Goal: Task Accomplishment & Management: Use online tool/utility

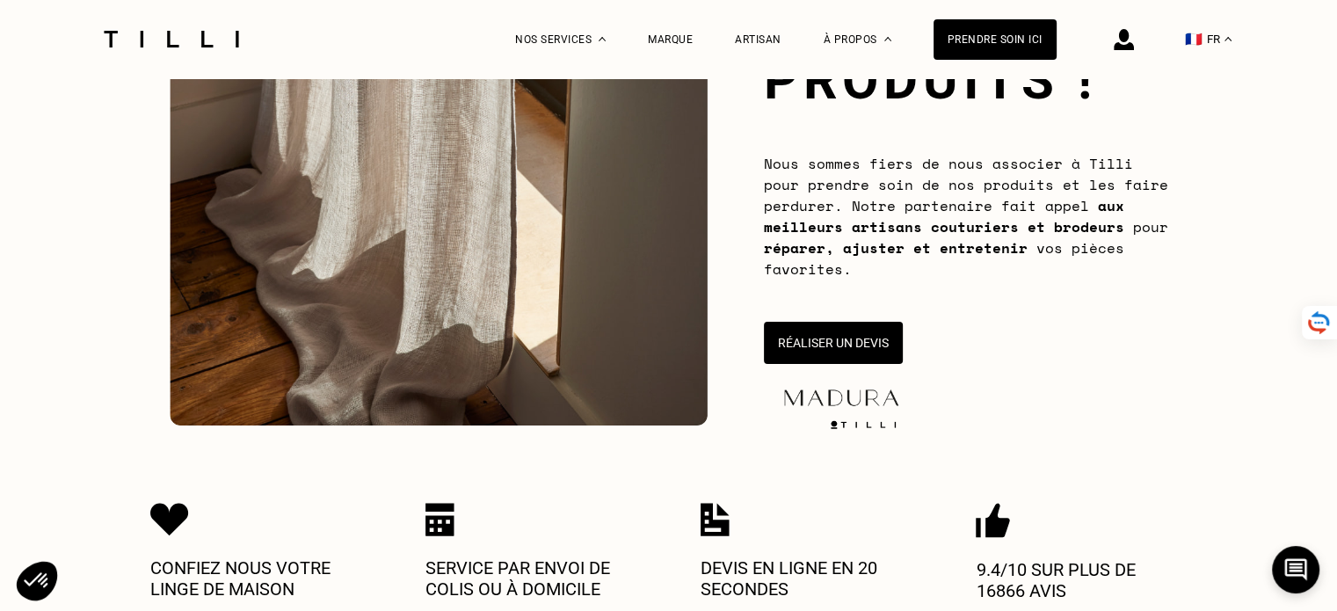
scroll to position [264, 0]
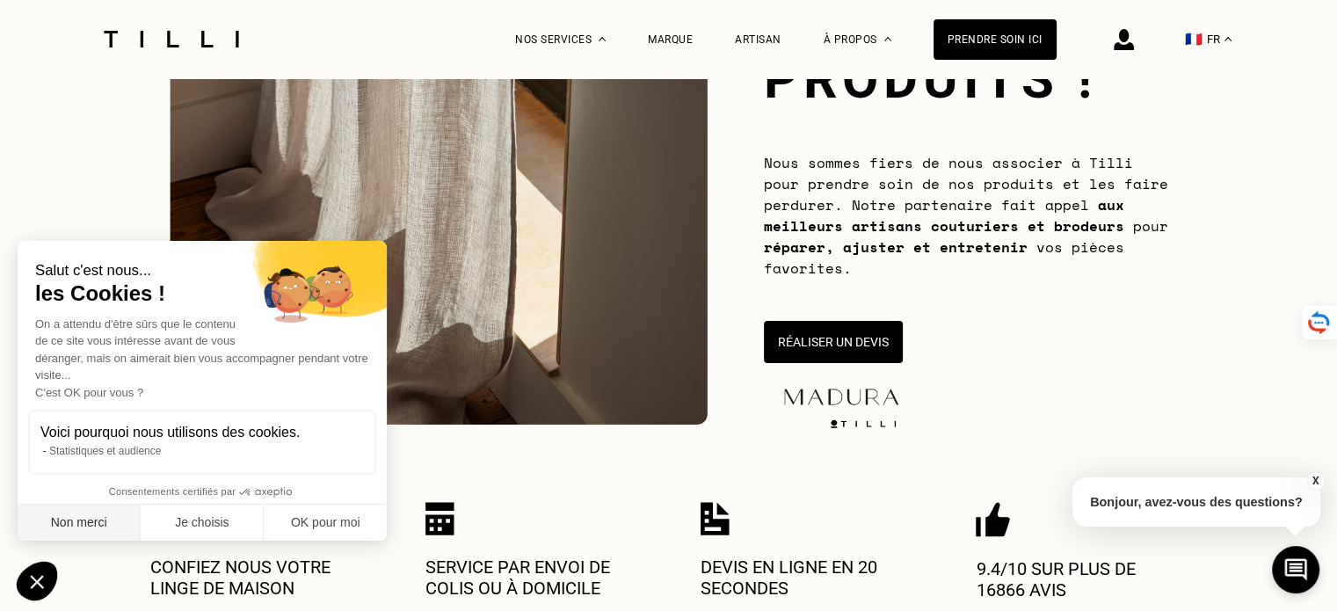
click at [80, 514] on button "Non merci" at bounding box center [79, 523] width 123 height 37
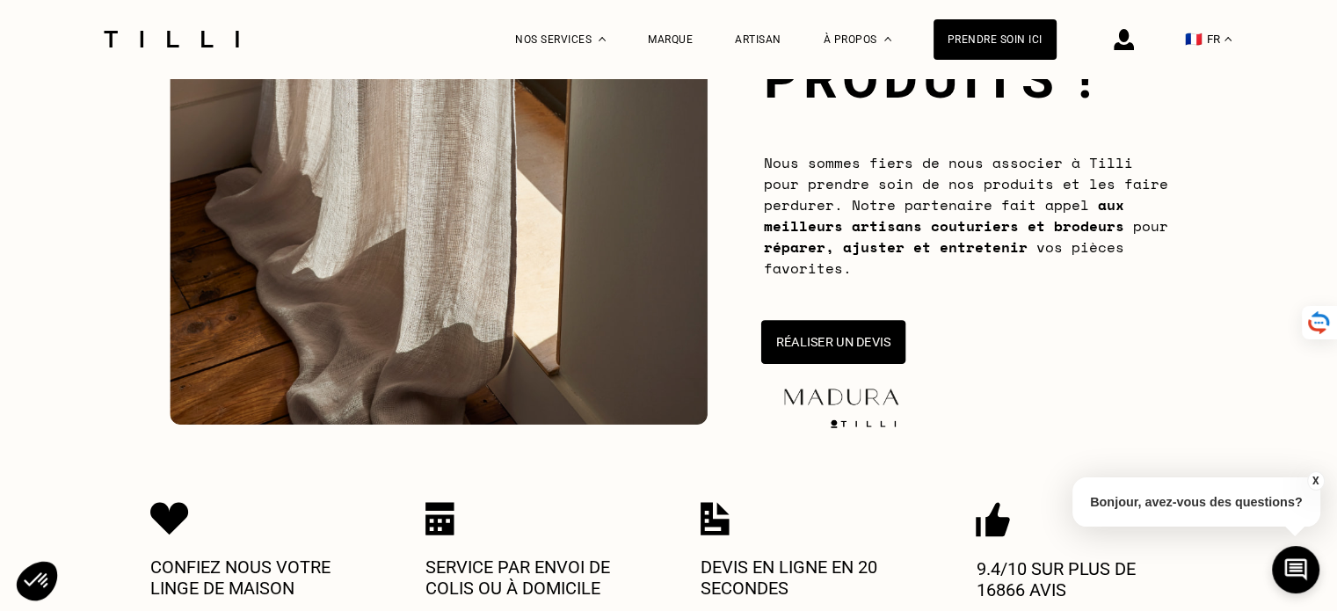
click at [813, 331] on button "Réaliser un devis" at bounding box center [832, 342] width 144 height 44
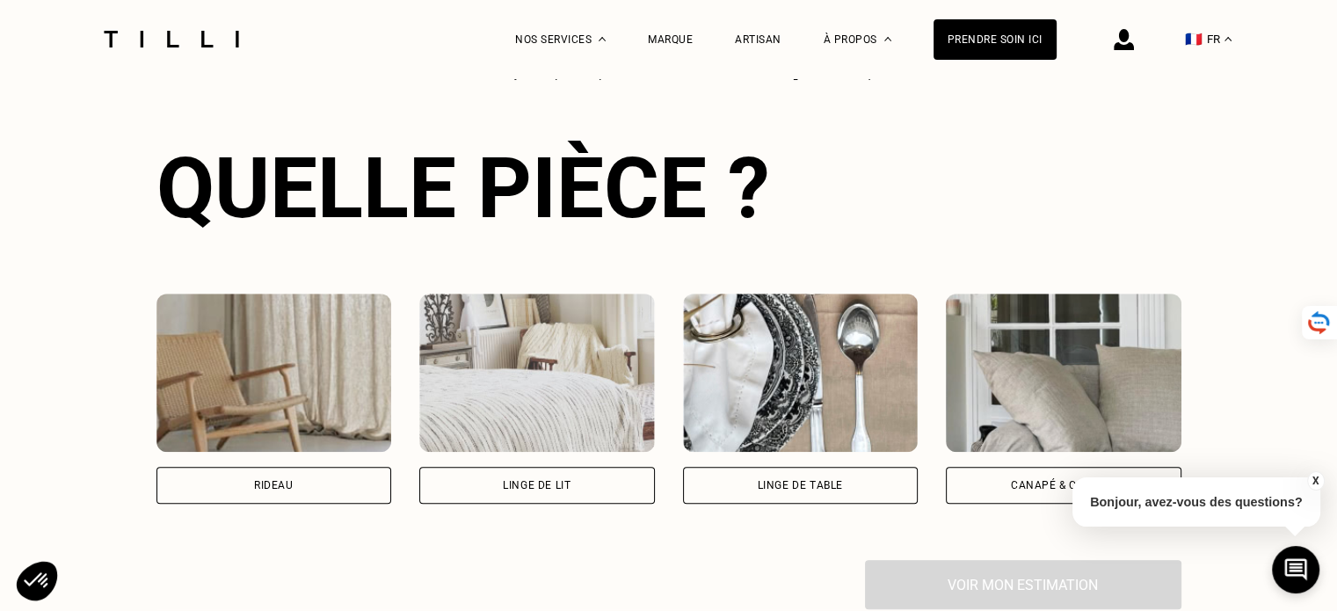
scroll to position [1132, 0]
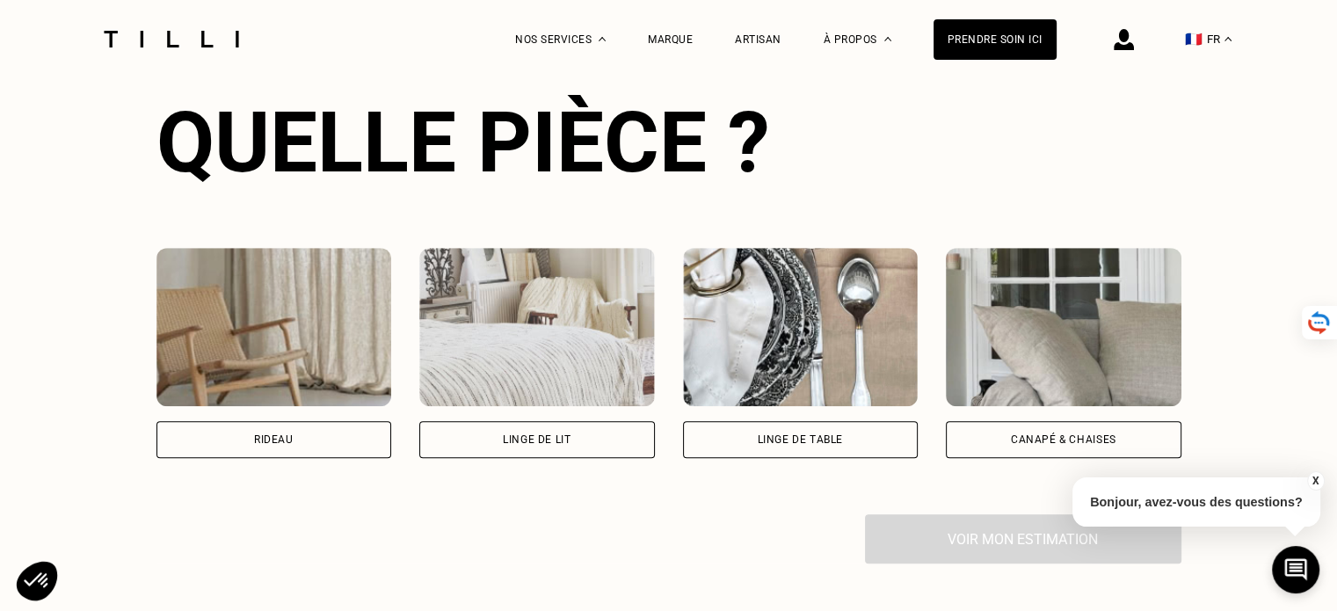
click at [318, 431] on div "Rideau" at bounding box center [274, 439] width 236 height 37
select select "FR"
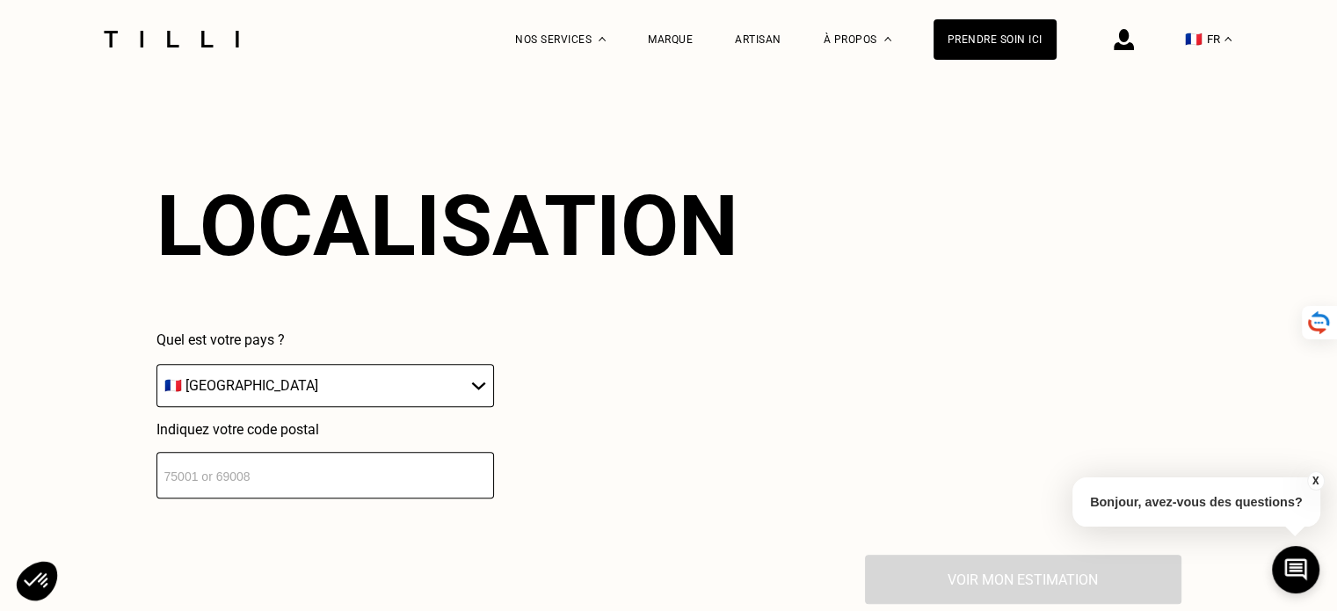
scroll to position [1539, 0]
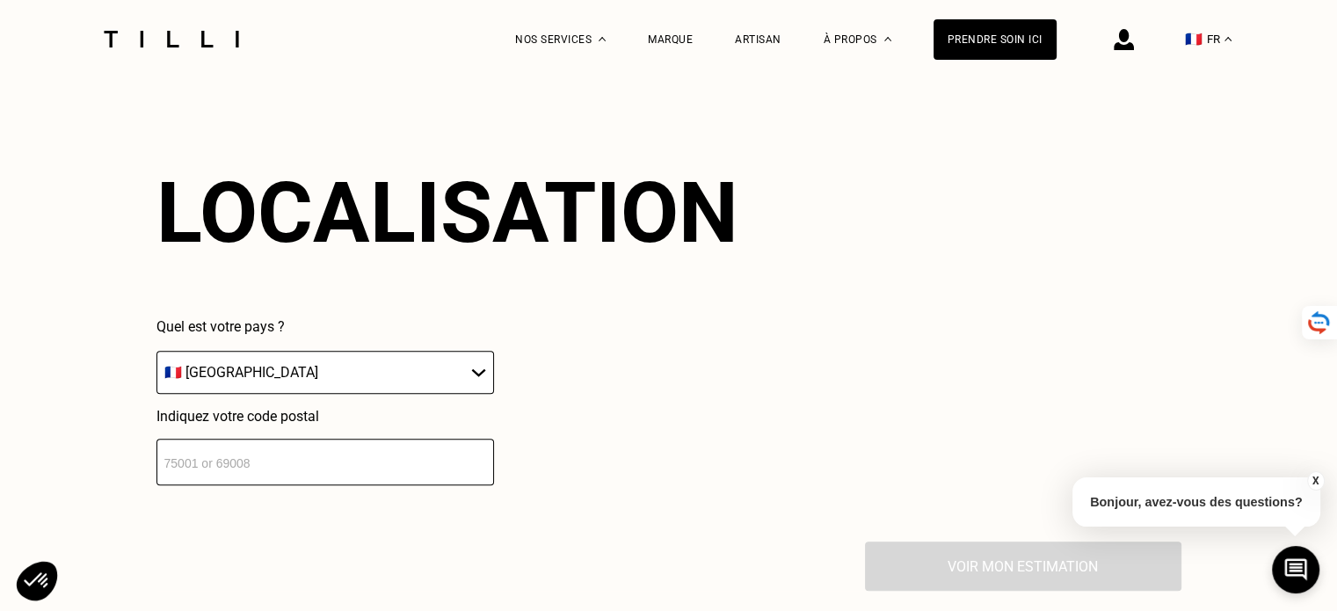
click at [338, 449] on input "number" at bounding box center [325, 462] width 338 height 47
type input "92700"
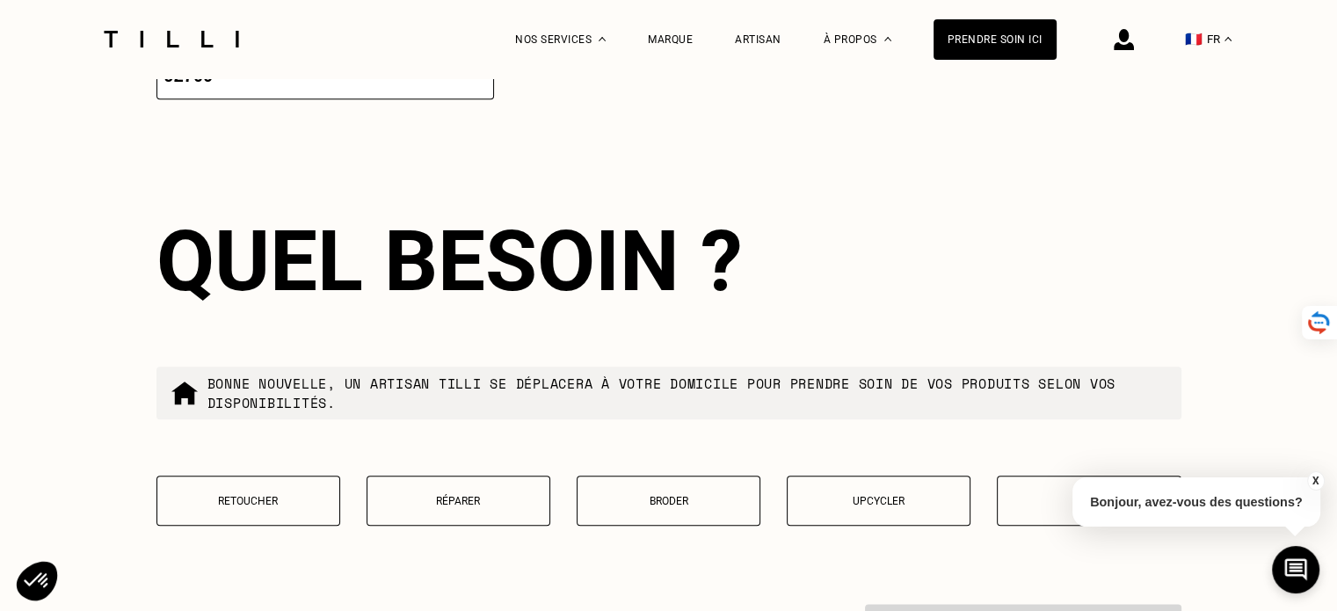
scroll to position [1976, 0]
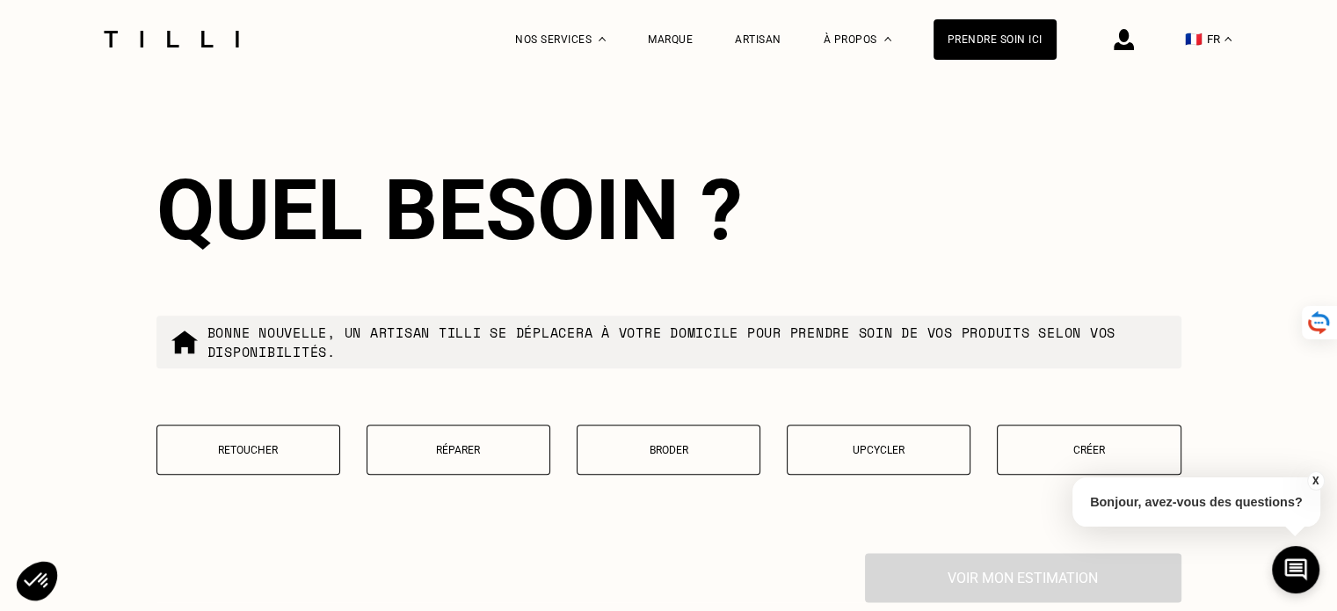
click at [262, 451] on p "Retoucher" at bounding box center [248, 450] width 164 height 12
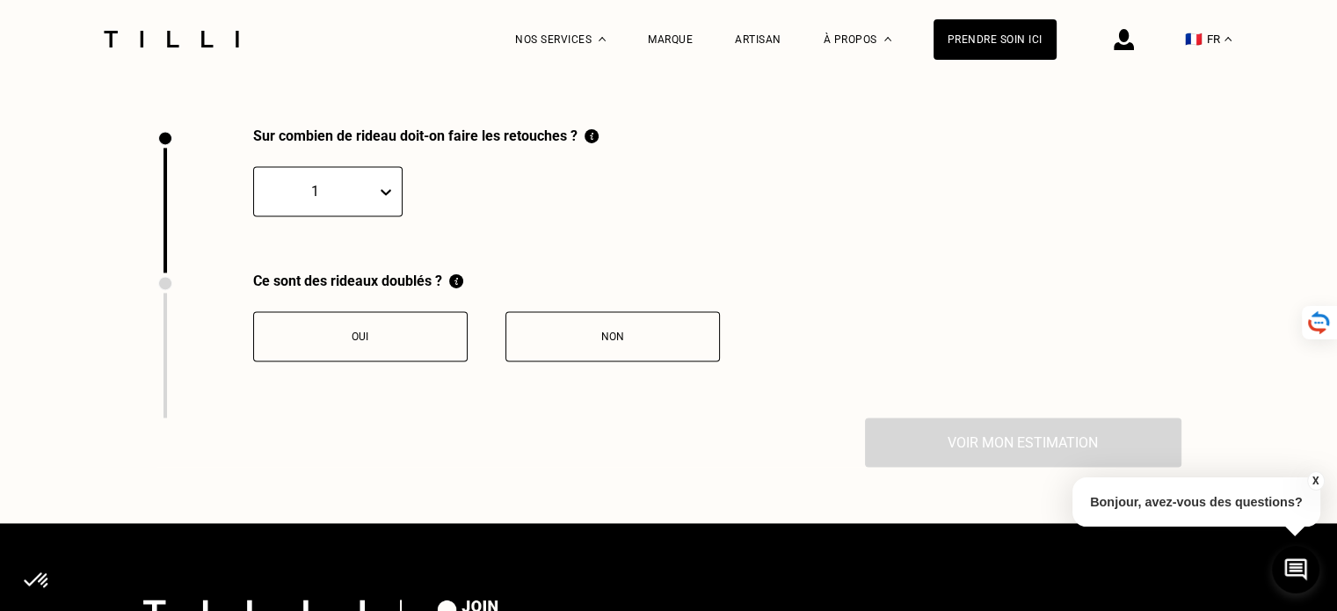
scroll to position [2428, 0]
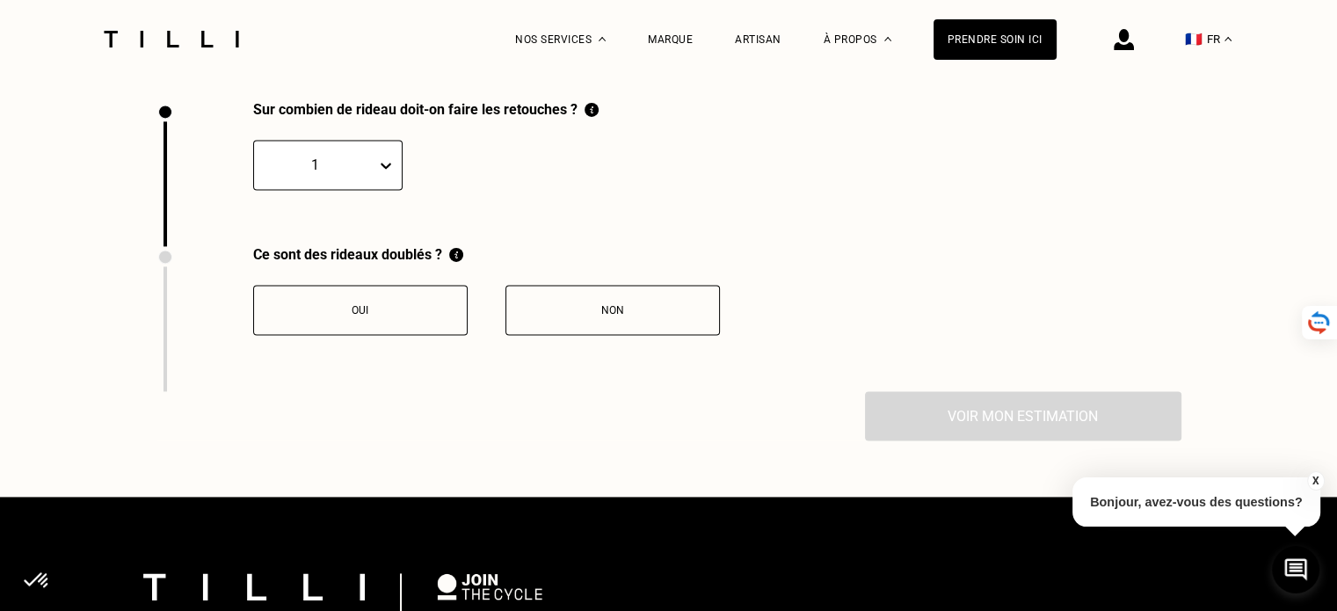
click at [368, 173] on div "1" at bounding box center [315, 164] width 122 height 27
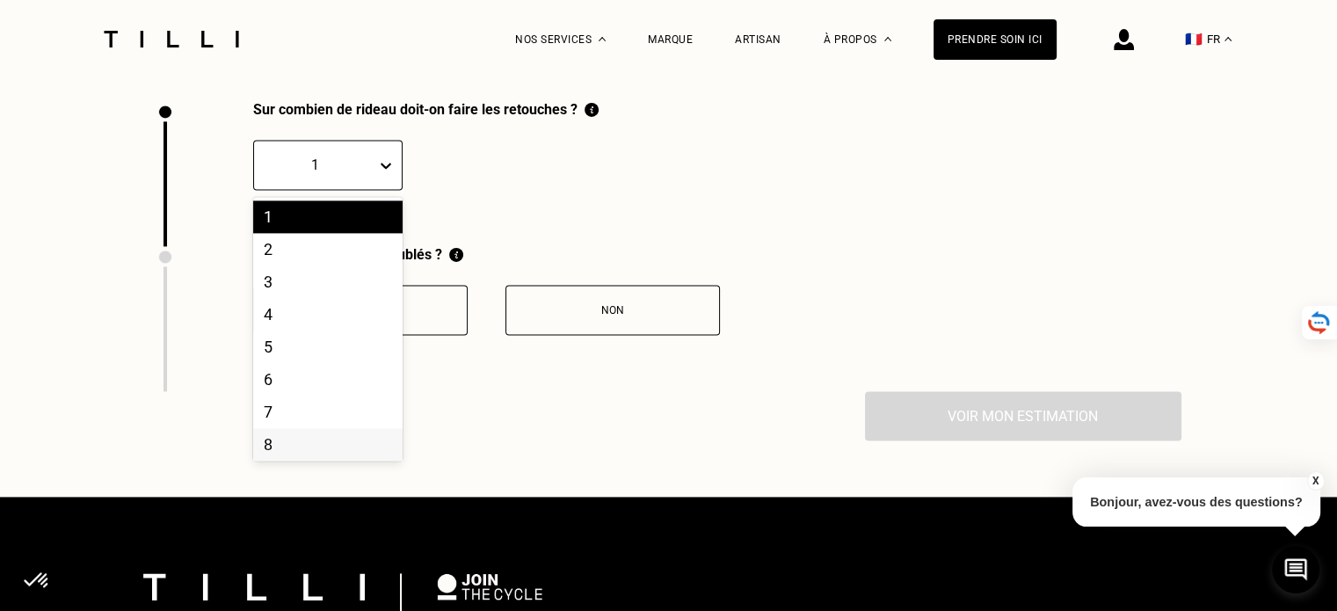
click at [317, 461] on div "8" at bounding box center [327, 444] width 149 height 33
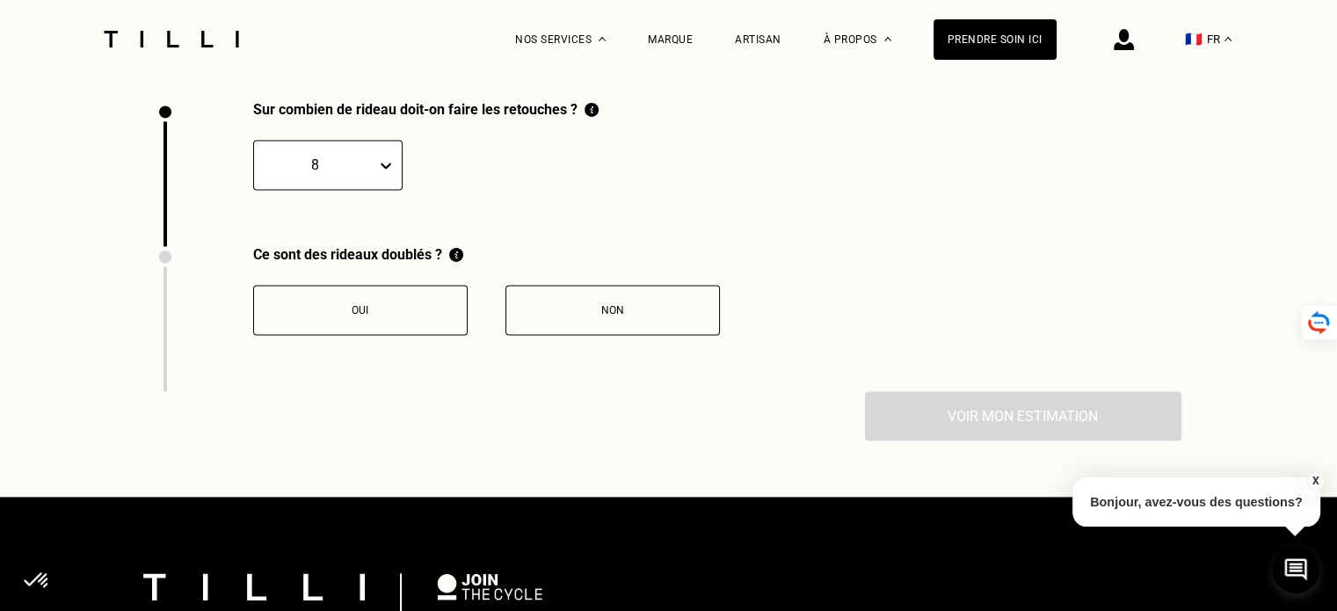
click at [561, 316] on div "Non" at bounding box center [612, 310] width 195 height 12
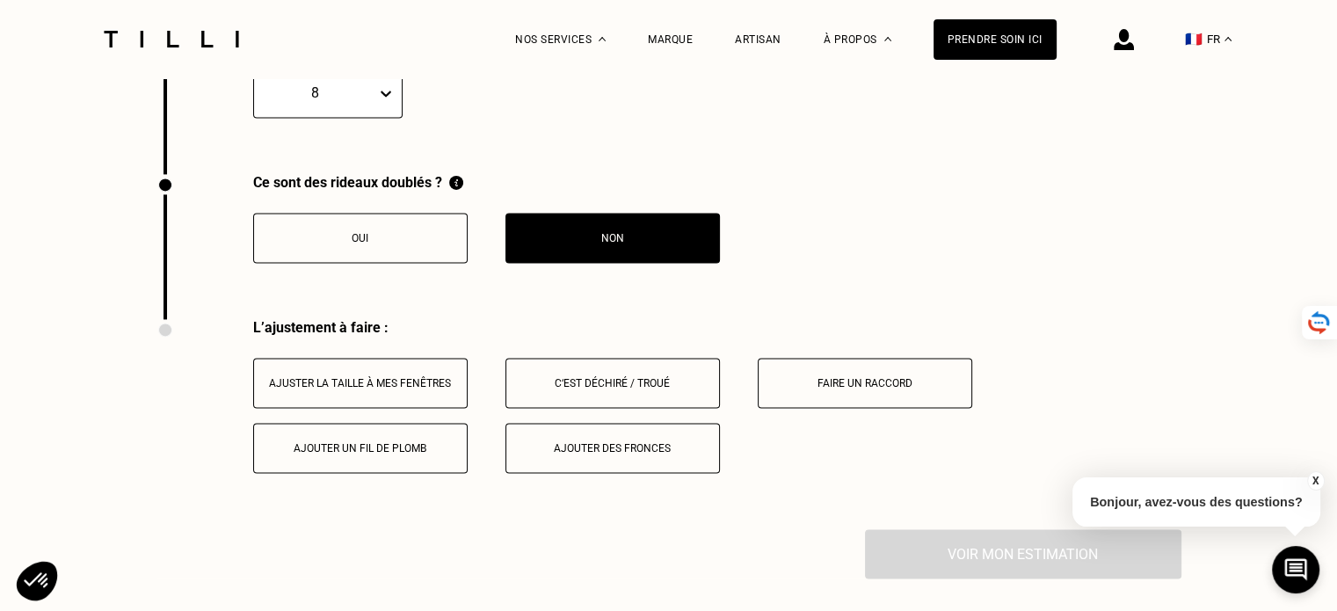
scroll to position [2718, 0]
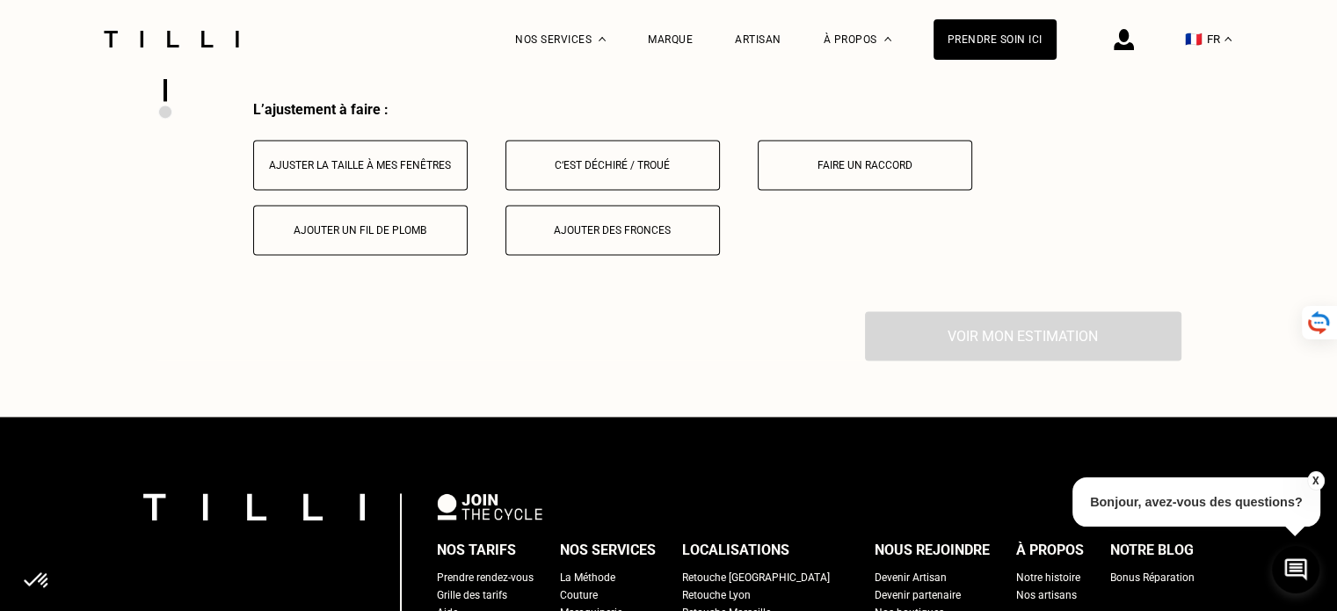
click at [408, 171] on div "Ajuster la taille à mes fenêtres" at bounding box center [360, 165] width 195 height 12
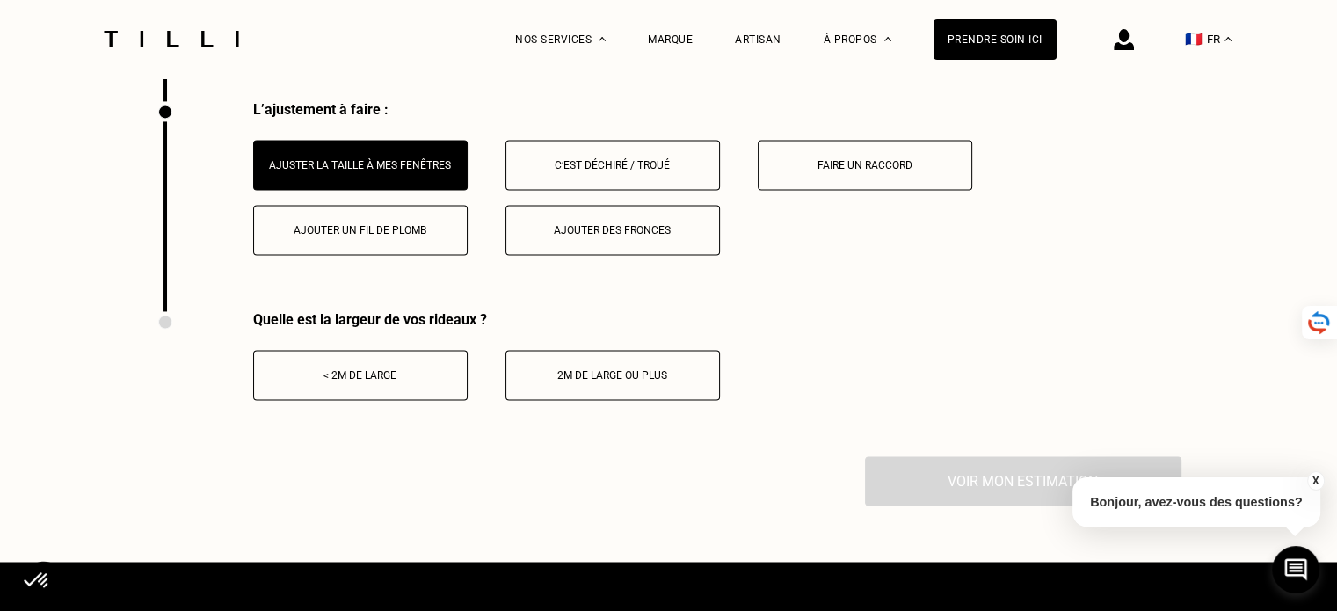
click at [408, 375] on button "< 2m de large" at bounding box center [360, 375] width 214 height 50
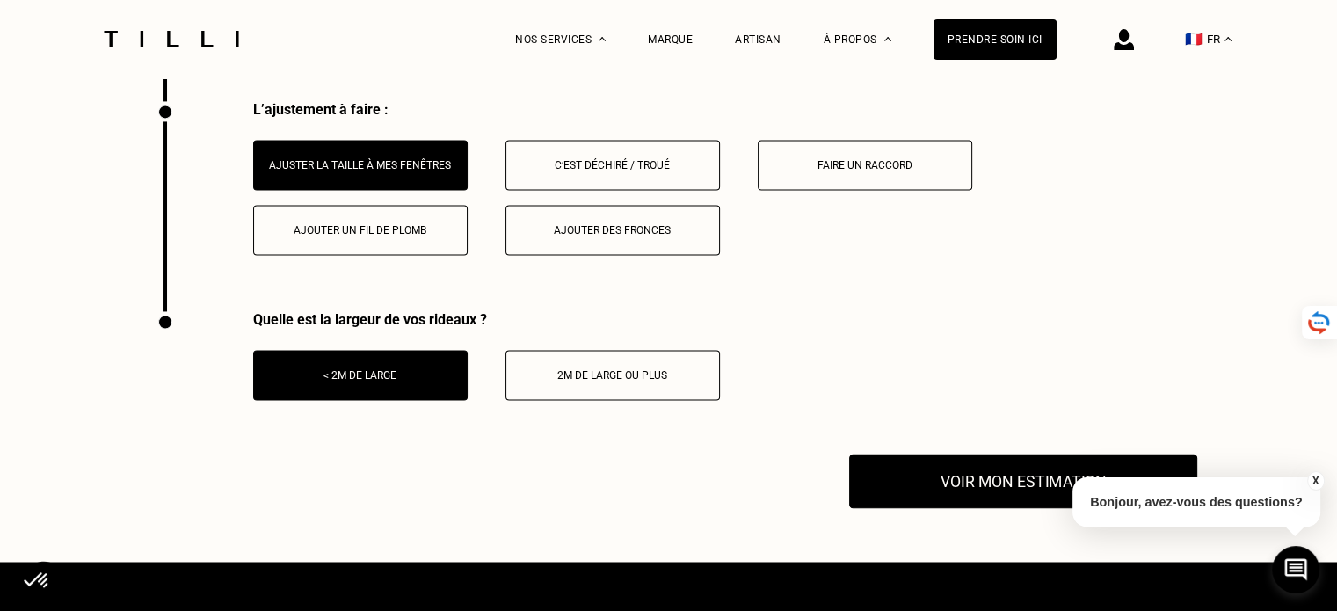
click at [992, 477] on button "Voir mon estimation" at bounding box center [1023, 481] width 348 height 54
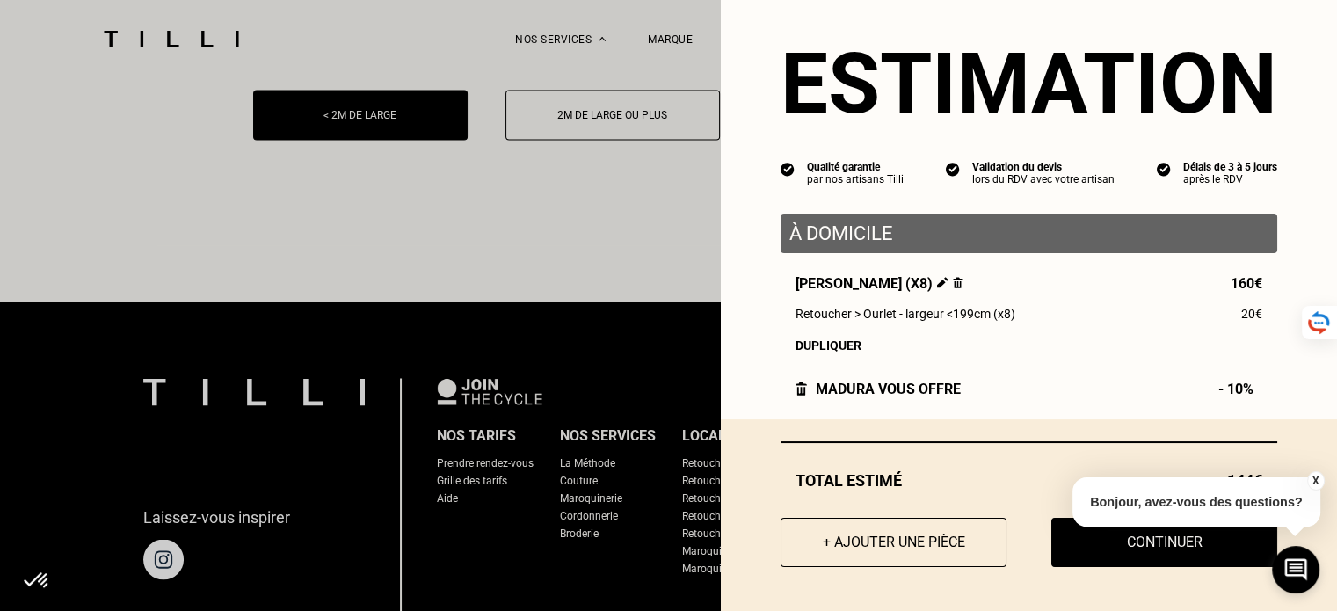
scroll to position [2982, 0]
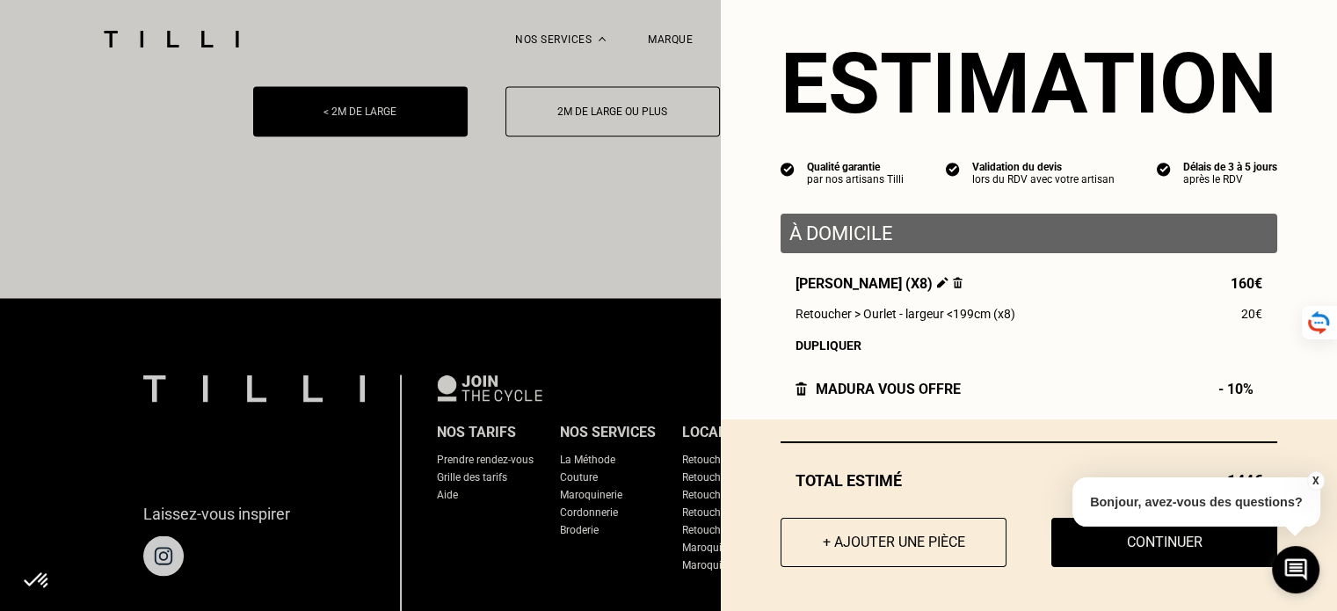
click at [1312, 483] on button "X" at bounding box center [1315, 480] width 18 height 19
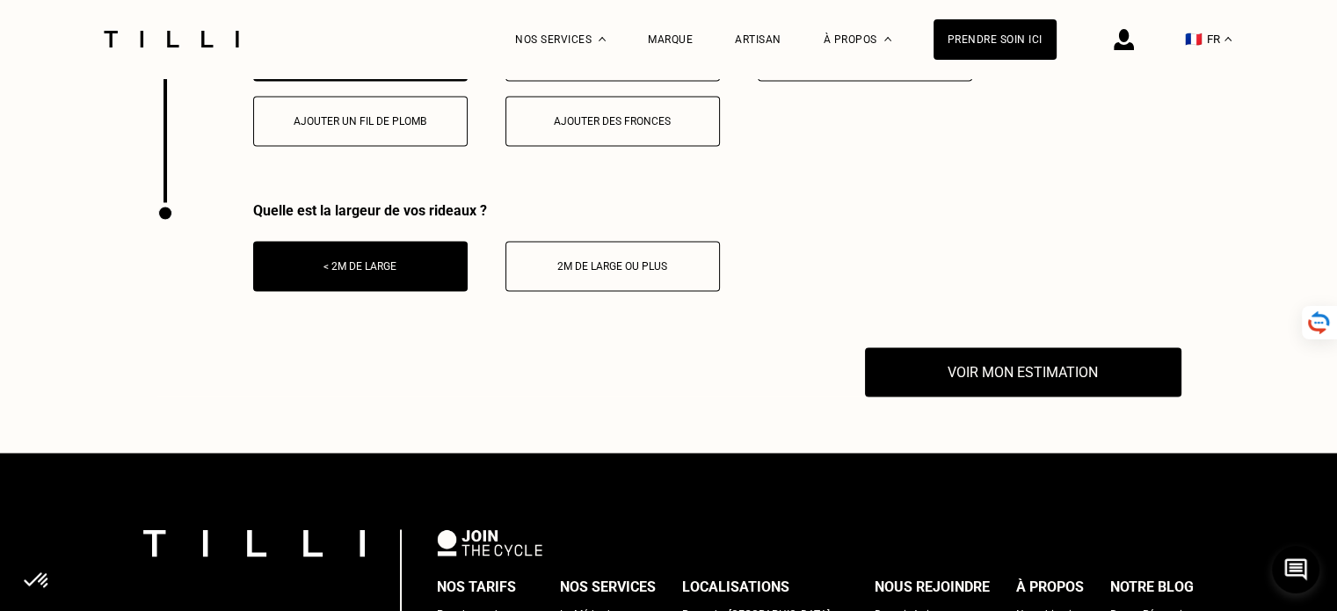
scroll to position [2630, 0]
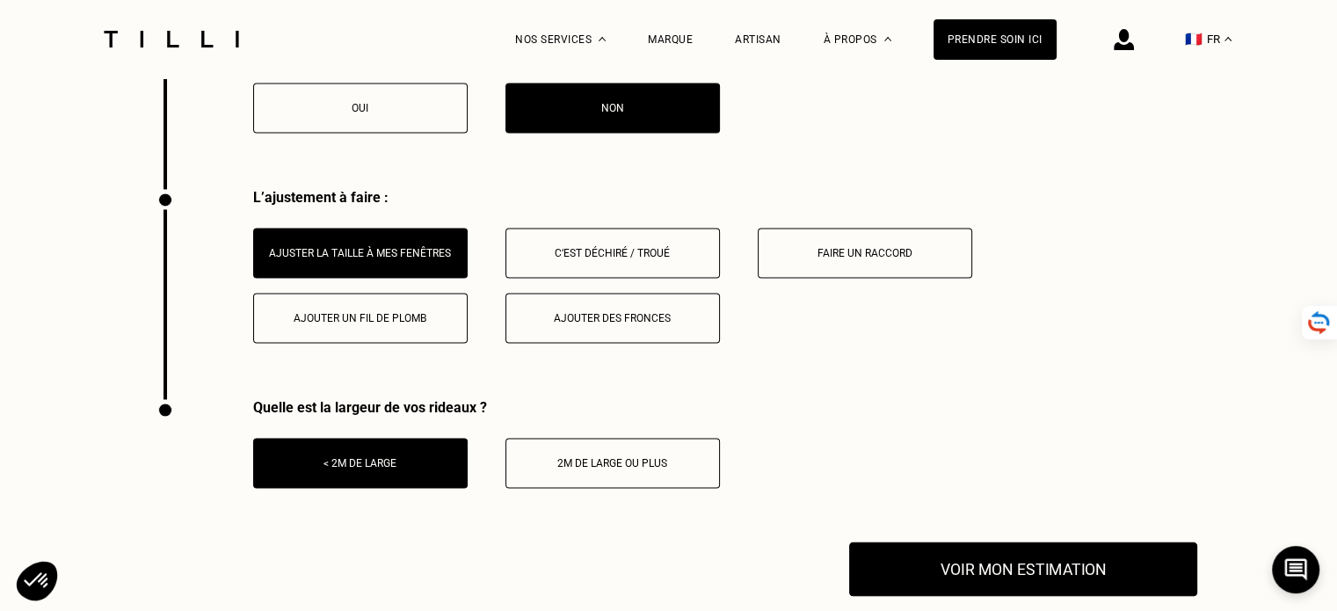
click at [1079, 587] on button "Voir mon estimation" at bounding box center [1023, 568] width 348 height 54
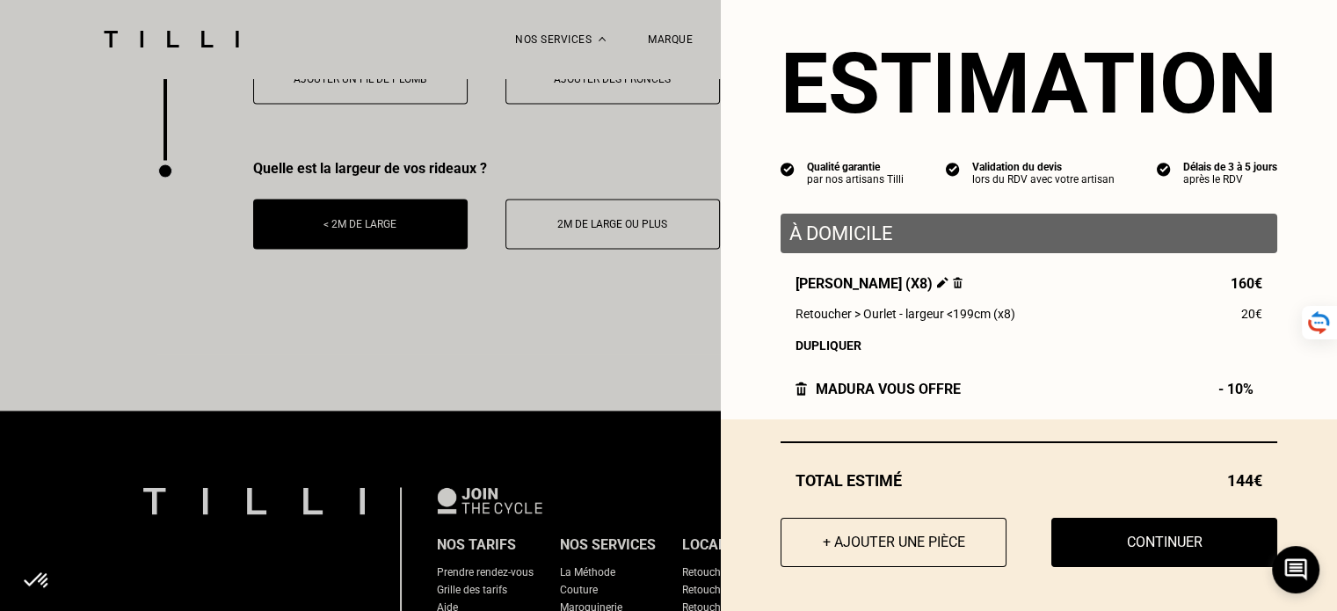
scroll to position [2894, 0]
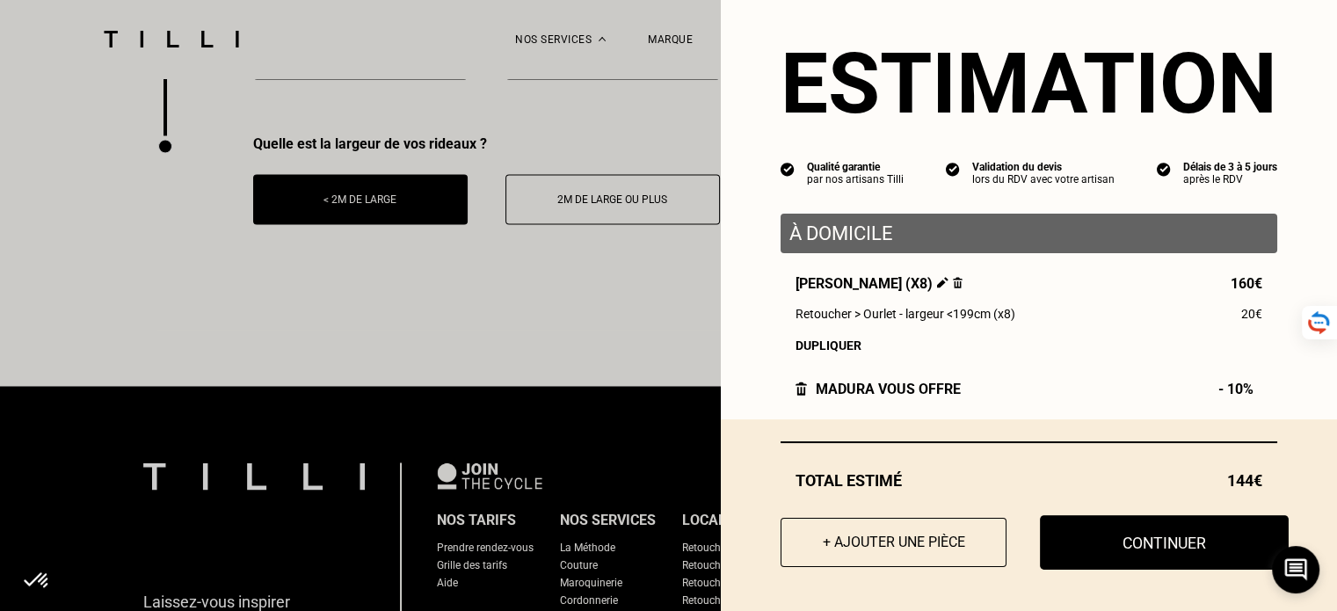
click at [1133, 546] on button "Continuer" at bounding box center [1164, 542] width 249 height 54
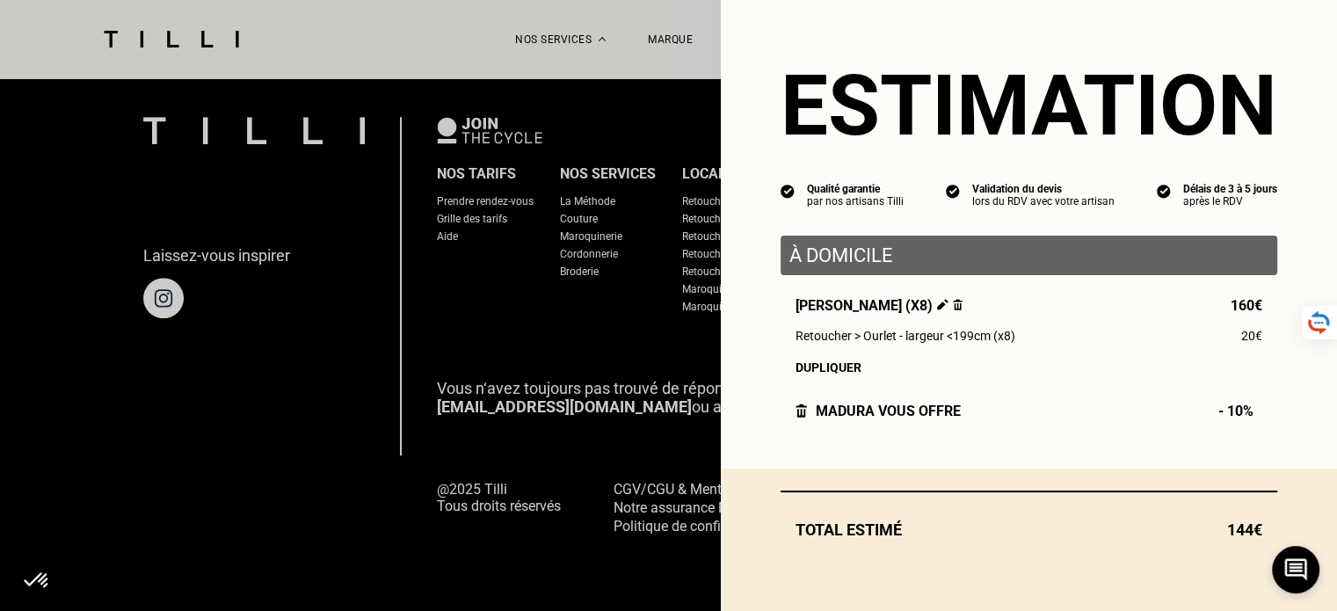
scroll to position [0, 0]
select select "FR"
